Goal: Task Accomplishment & Management: Manage account settings

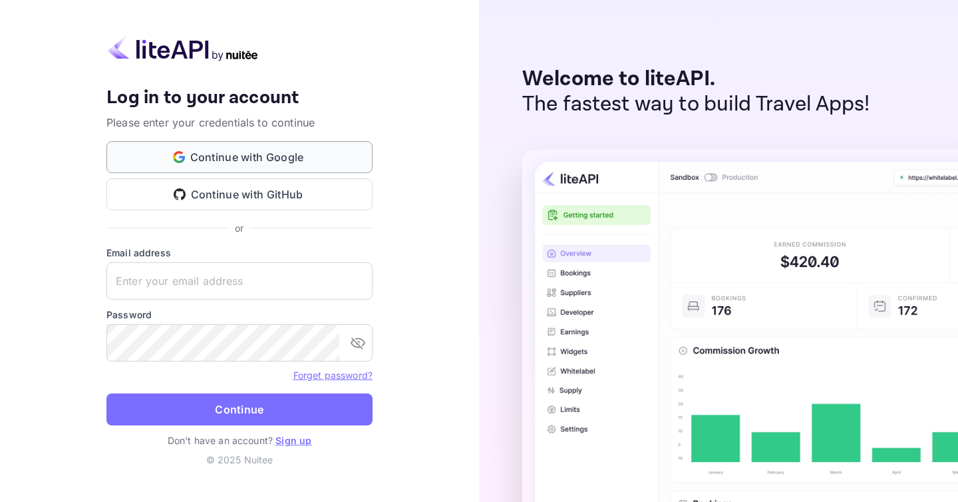
click at [216, 160] on button "Continue with Google" at bounding box center [239, 157] width 266 height 32
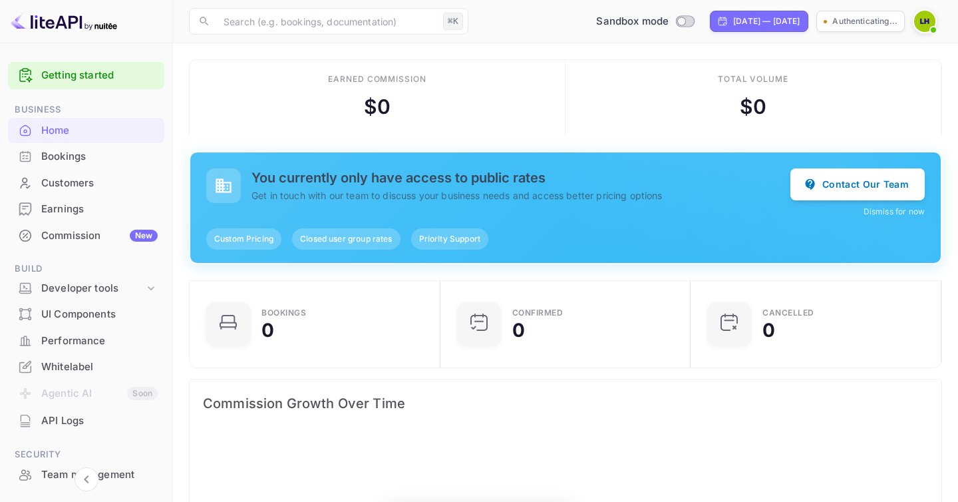
scroll to position [216, 243]
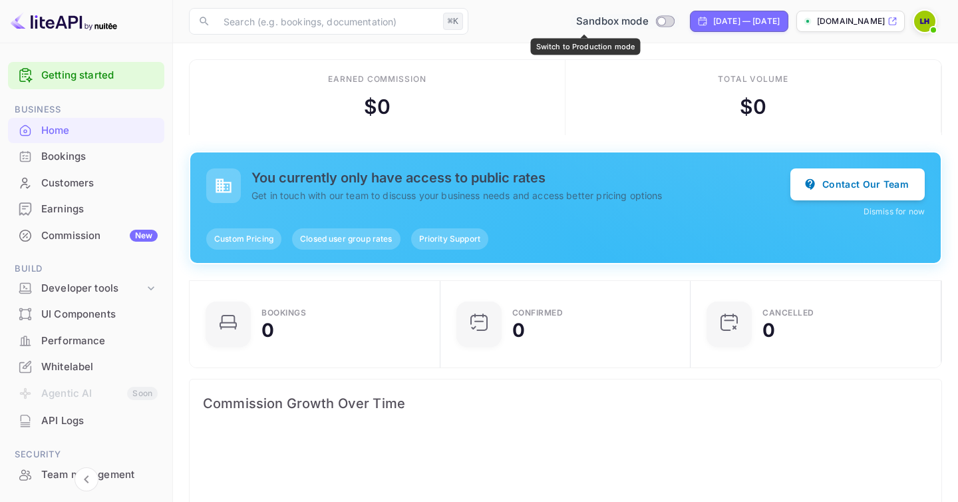
click at [648, 22] on input "Switch to Production mode" at bounding box center [661, 21] width 27 height 9
checkbox input "false"
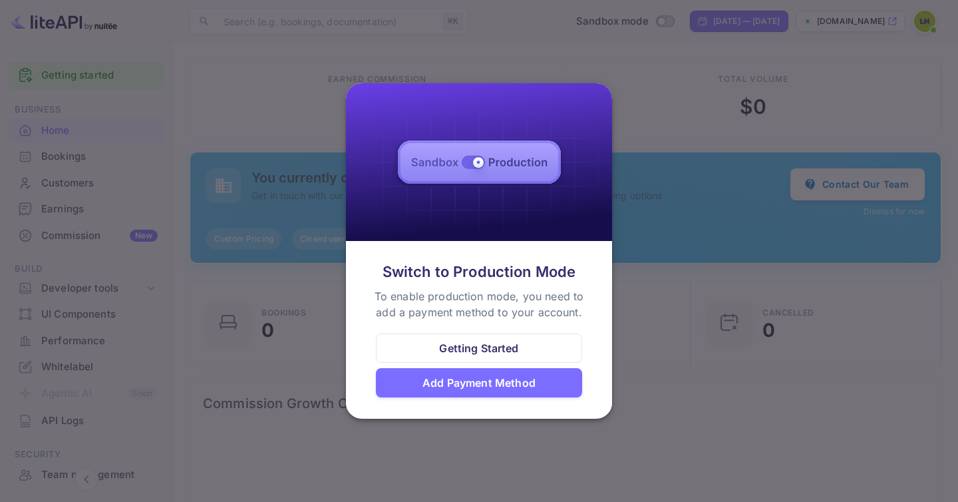
click at [502, 382] on div "Add Payment Method" at bounding box center [478, 382] width 113 height 16
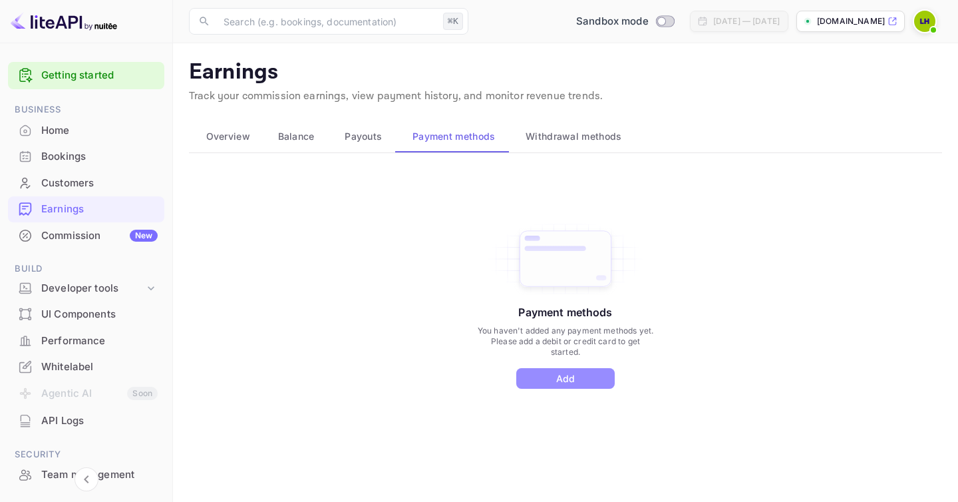
click at [579, 382] on button "Add" at bounding box center [565, 378] width 98 height 21
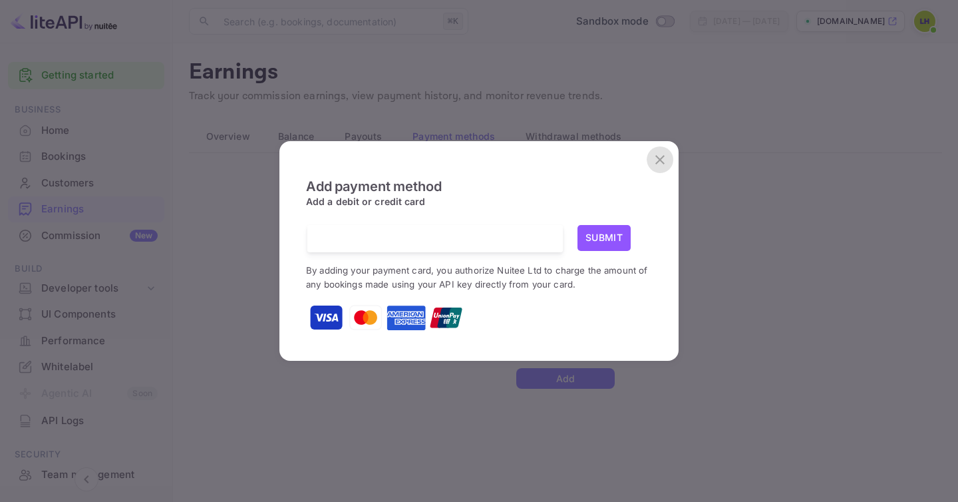
click at [662, 162] on icon "close" at bounding box center [659, 159] width 9 height 9
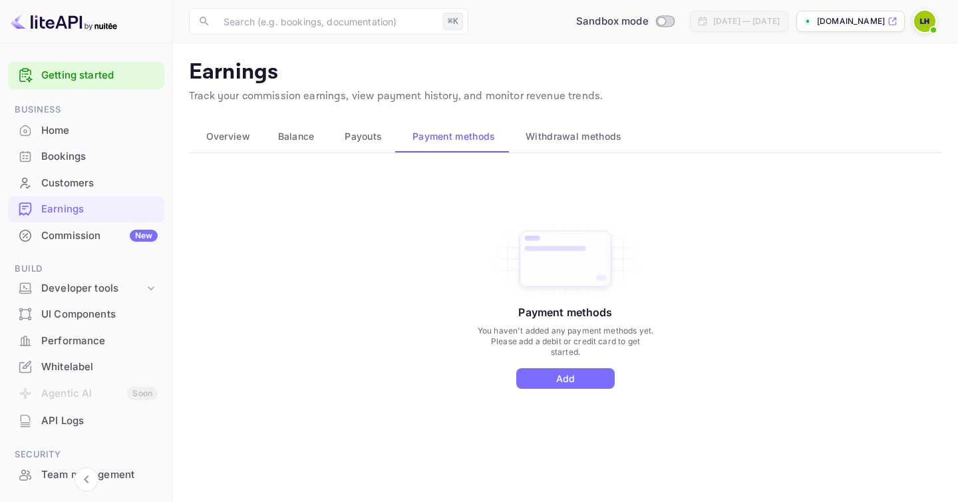
click at [589, 135] on span "Withdrawal methods" at bounding box center [573, 136] width 96 height 16
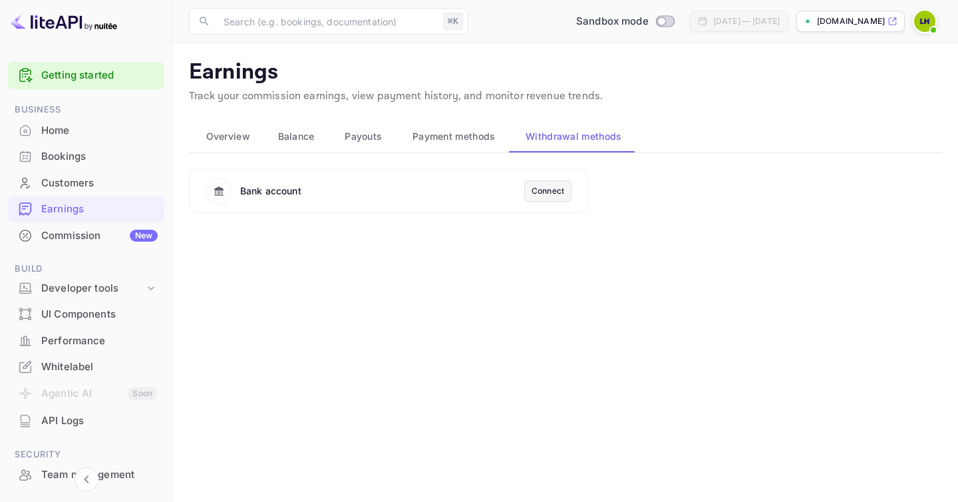
click at [543, 194] on div "Connect" at bounding box center [547, 191] width 33 height 12
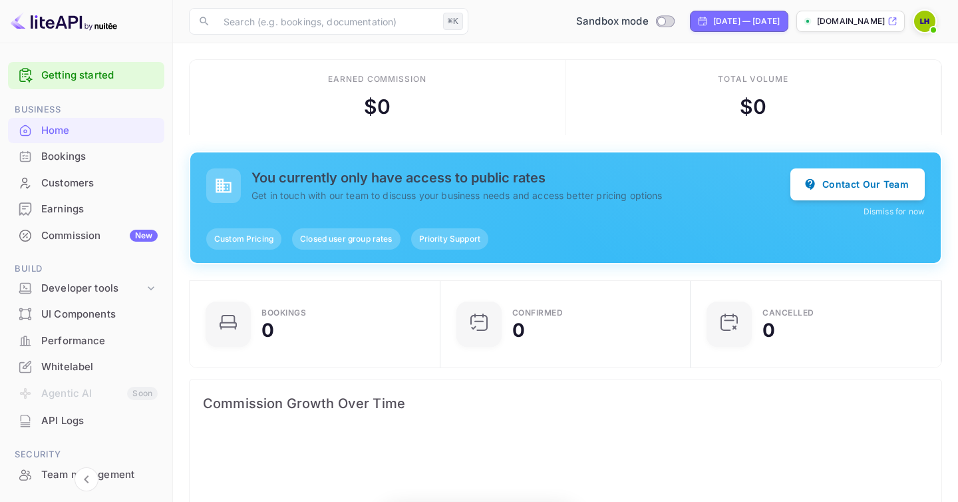
scroll to position [216, 243]
click at [648, 23] on input "Switch to Production mode" at bounding box center [661, 21] width 27 height 9
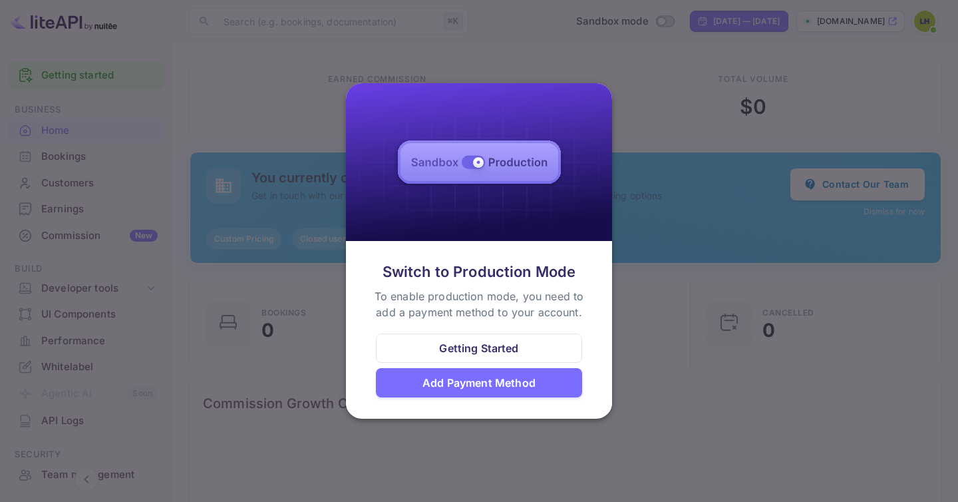
click at [484, 382] on div "Add Payment Method" at bounding box center [478, 382] width 113 height 16
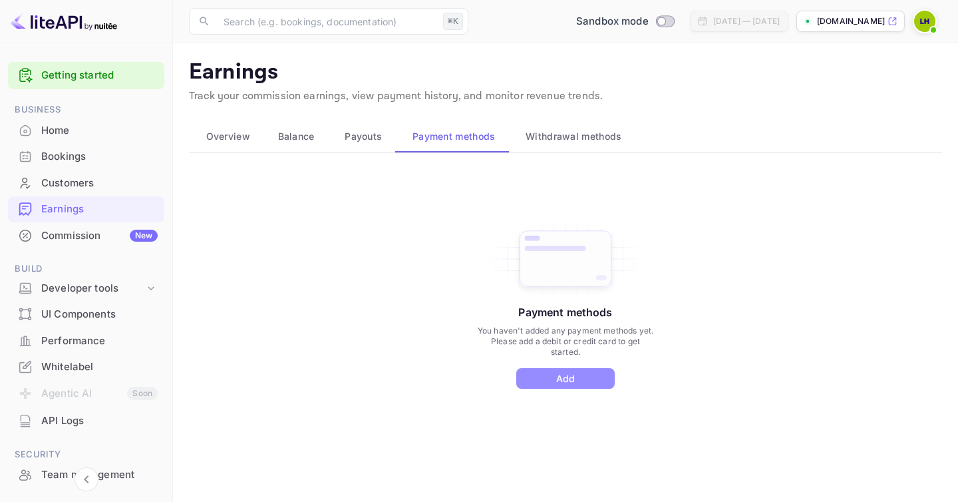
click at [573, 378] on button "Add" at bounding box center [565, 378] width 98 height 21
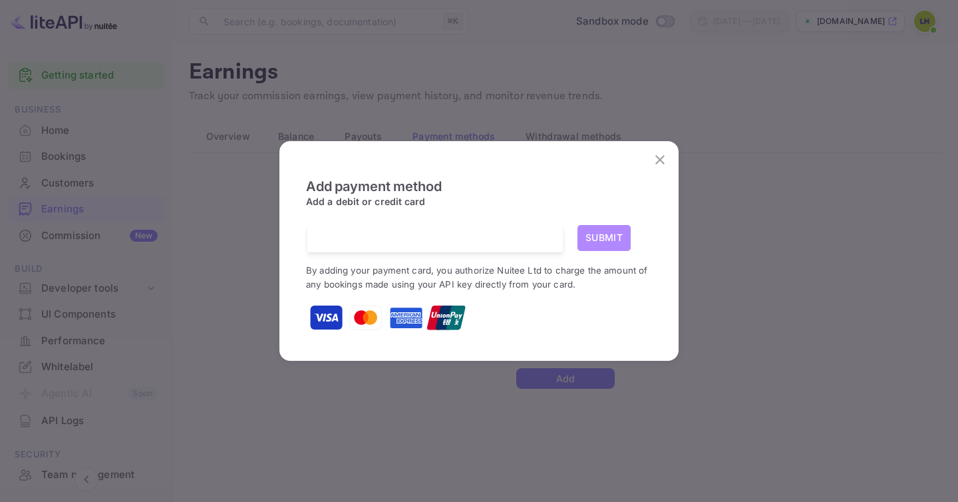
click at [615, 238] on button "Submit" at bounding box center [603, 238] width 53 height 26
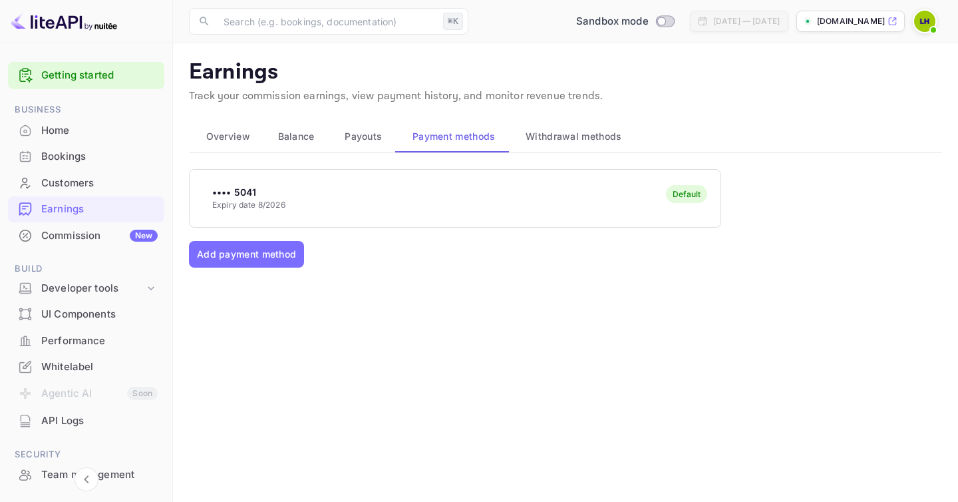
click at [580, 133] on span "Withdrawal methods" at bounding box center [573, 136] width 96 height 16
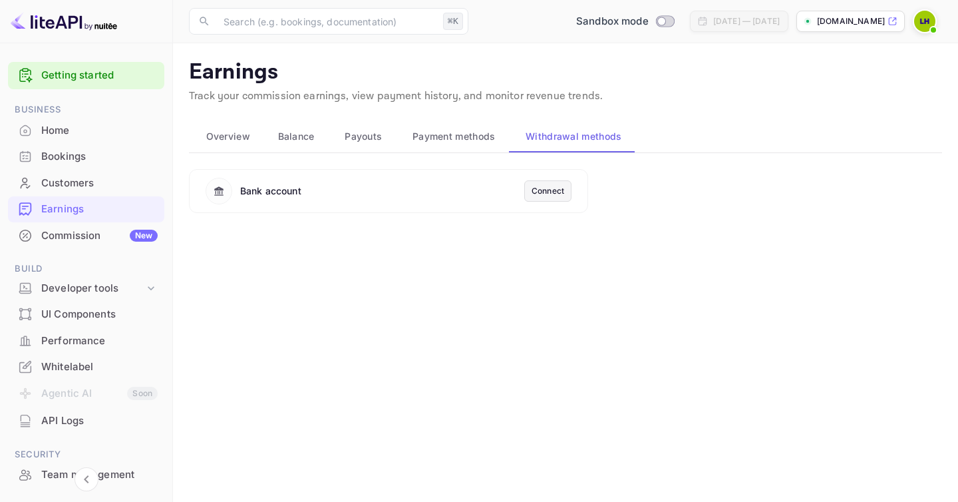
click at [237, 134] on span "Overview" at bounding box center [228, 136] width 44 height 16
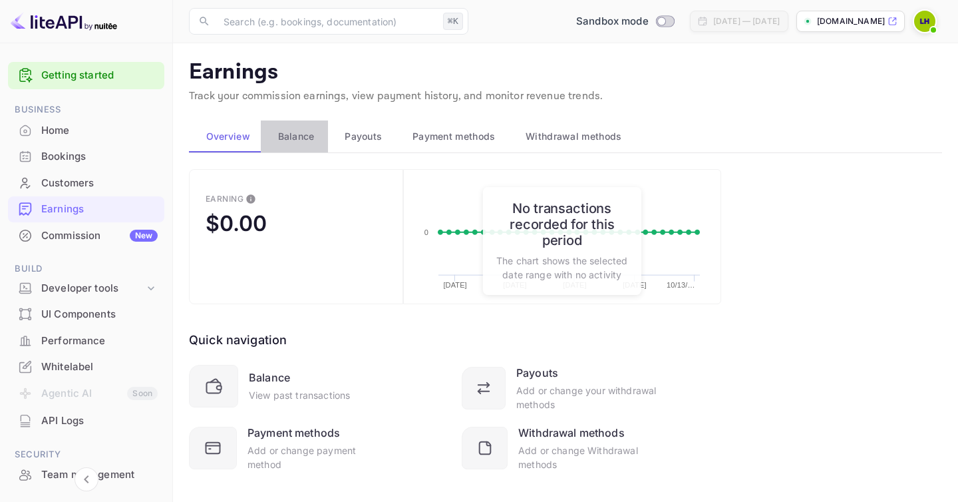
click at [295, 139] on span "Balance" at bounding box center [296, 136] width 37 height 16
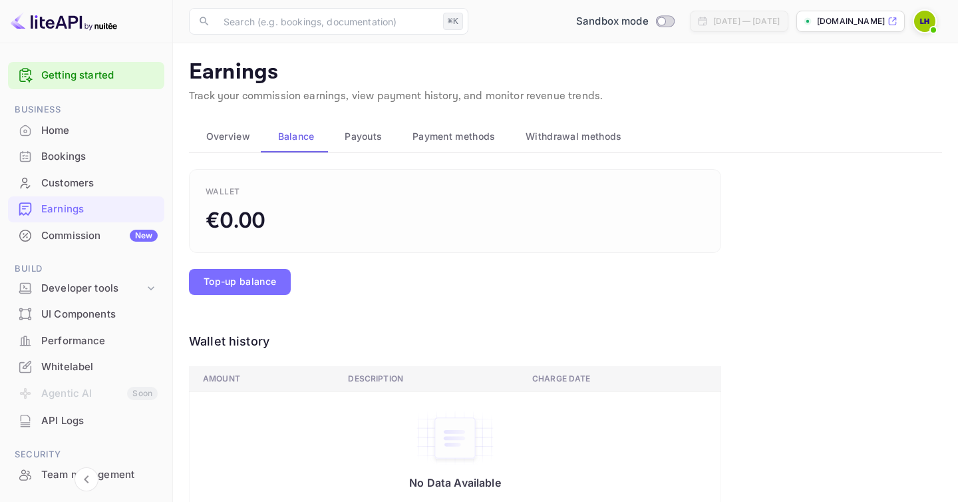
click at [354, 139] on span "Payouts" at bounding box center [363, 136] width 37 height 16
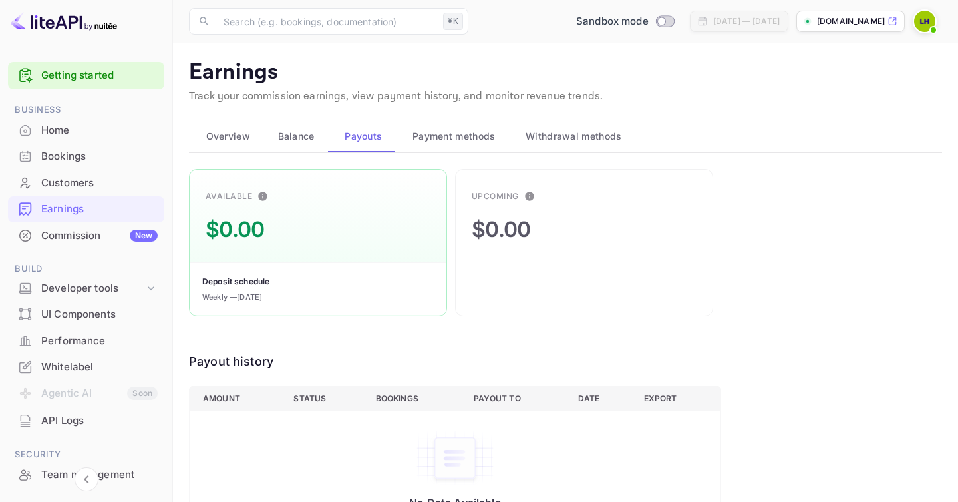
click at [444, 134] on span "Payment methods" at bounding box center [453, 136] width 83 height 16
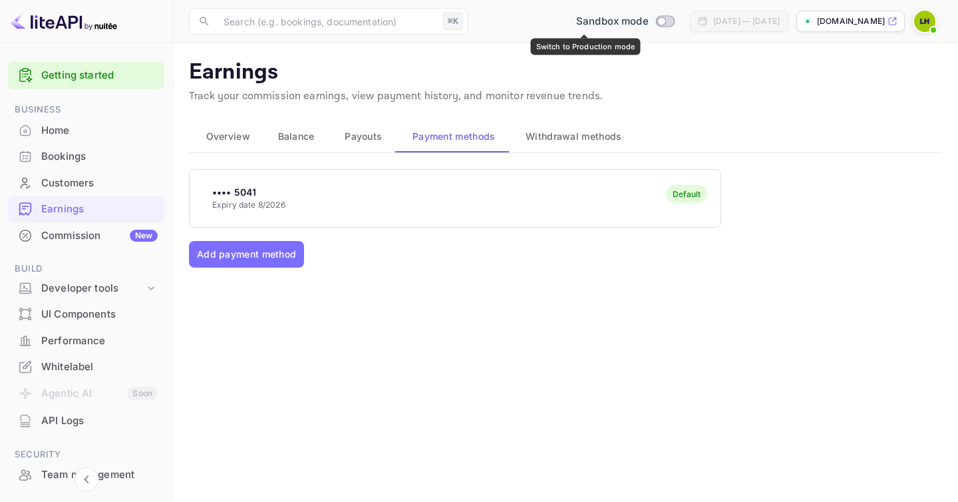
click at [648, 19] on input "Switch to Production mode" at bounding box center [661, 21] width 27 height 9
checkbox input "false"
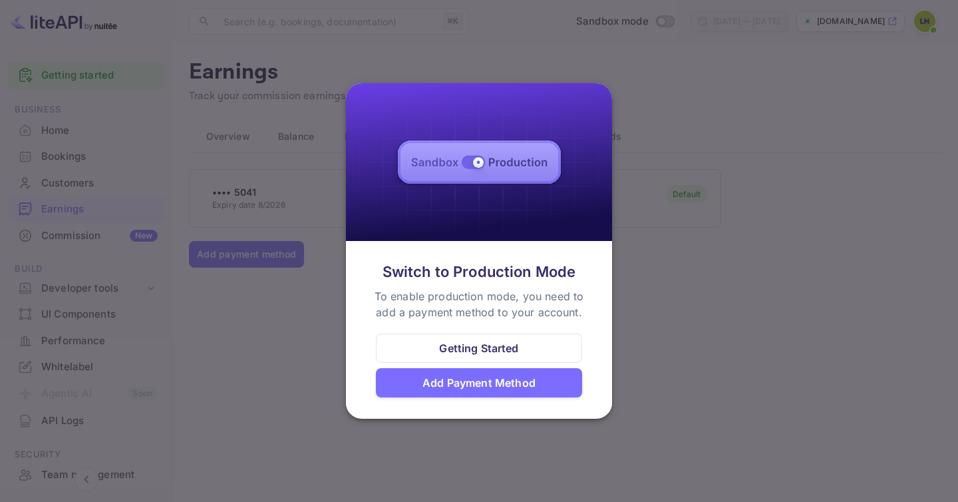
click at [504, 349] on div "Getting Started" at bounding box center [478, 348] width 79 height 16
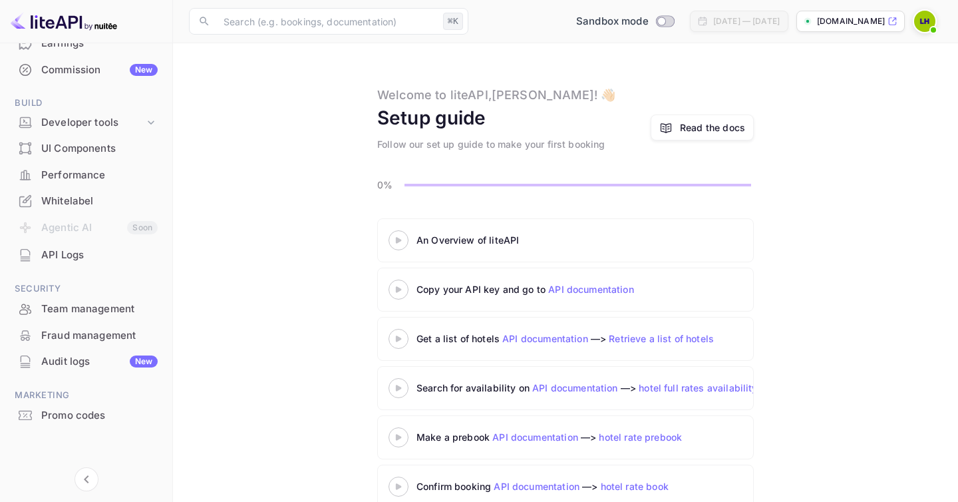
click at [849, 19] on p "[DOMAIN_NAME]" at bounding box center [851, 21] width 68 height 12
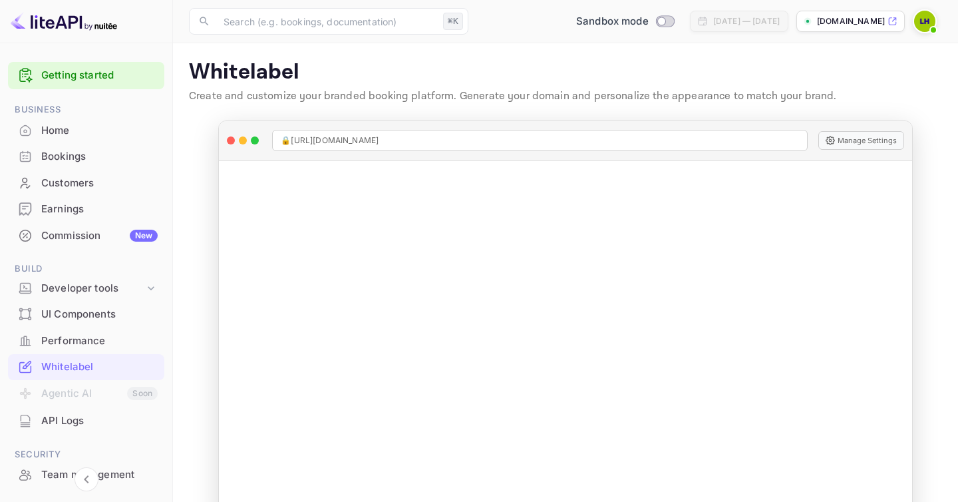
click at [927, 20] on img at bounding box center [924, 21] width 21 height 21
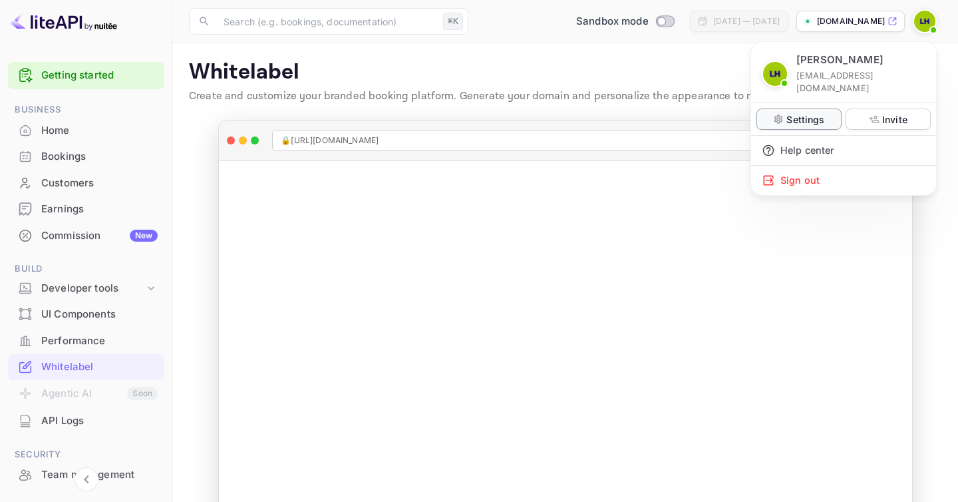
click at [815, 112] on p "Settings" at bounding box center [805, 119] width 38 height 14
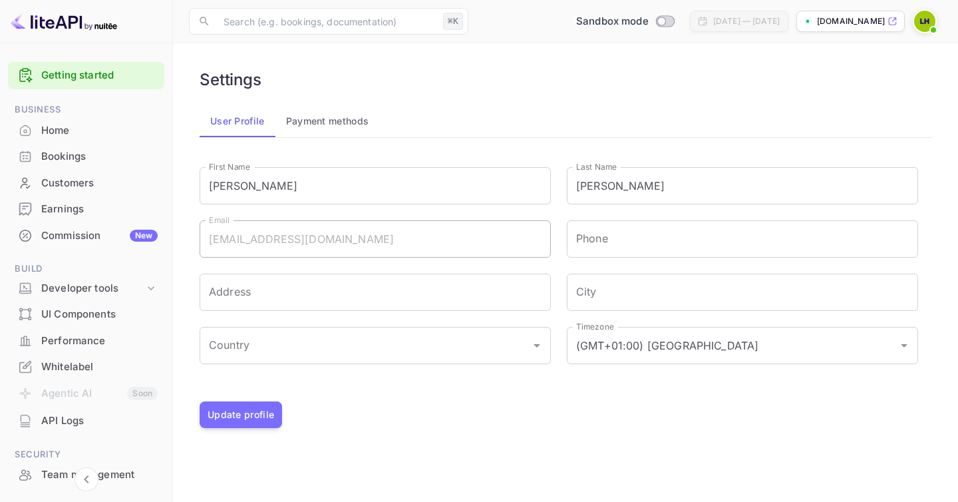
click at [347, 124] on button "Payment methods" at bounding box center [327, 121] width 104 height 32
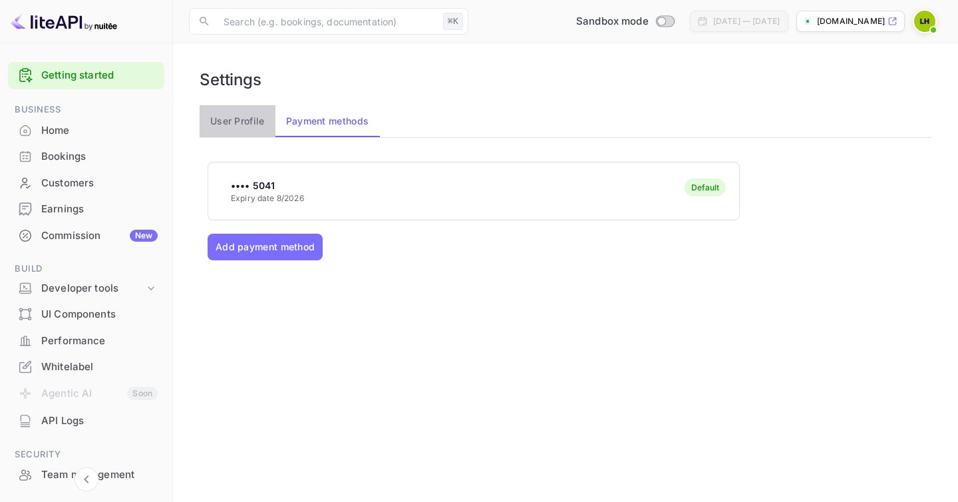
click at [239, 120] on button "User Profile" at bounding box center [238, 121] width 76 height 32
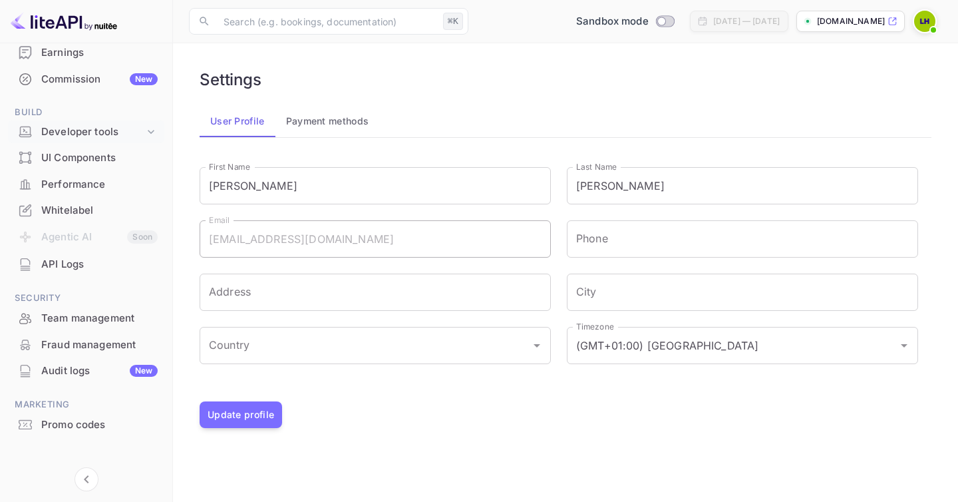
scroll to position [166, 0]
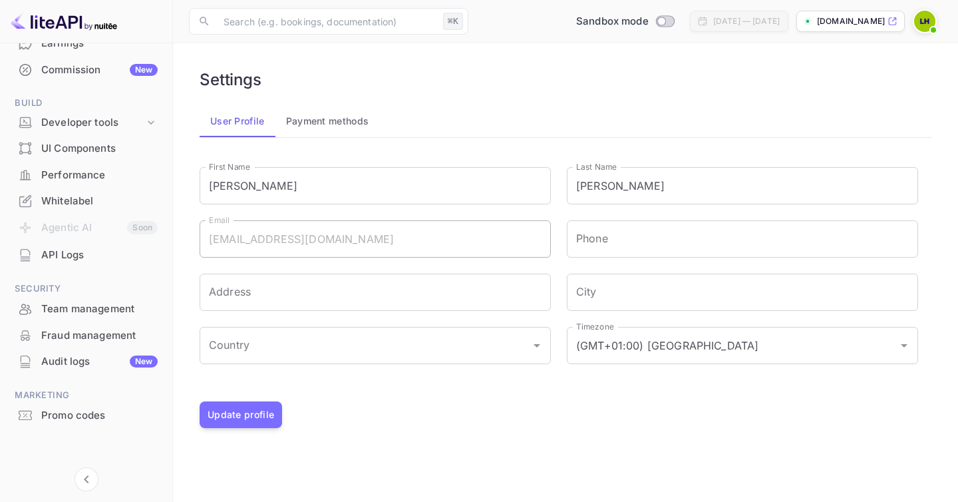
click at [925, 22] on img at bounding box center [924, 21] width 21 height 21
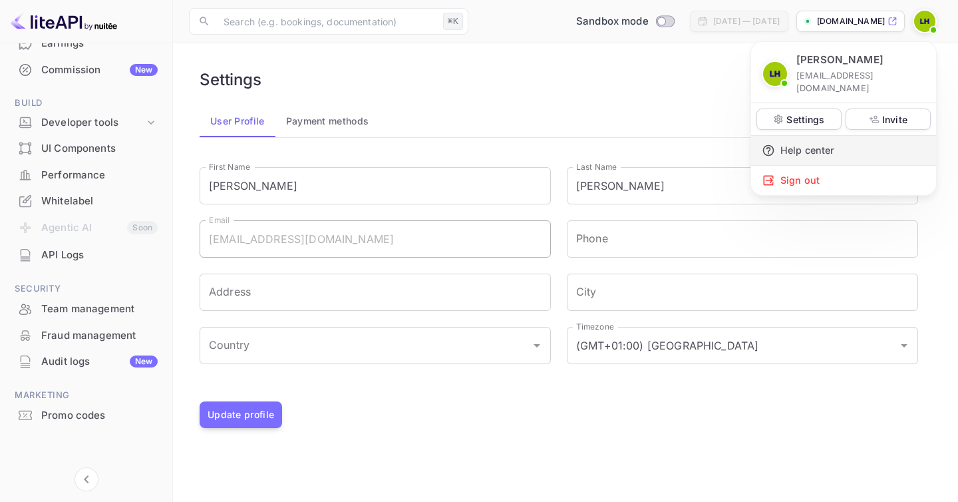
click at [813, 136] on div "Help center" at bounding box center [843, 150] width 185 height 29
